Goal: Find specific page/section: Find specific page/section

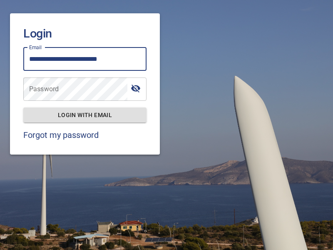
type input "**********"
click at [85, 114] on span "Login with email" at bounding box center [85, 115] width 110 height 10
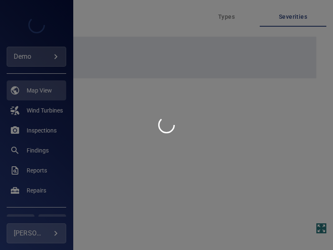
type input "****"
